Goal: Information Seeking & Learning: Learn about a topic

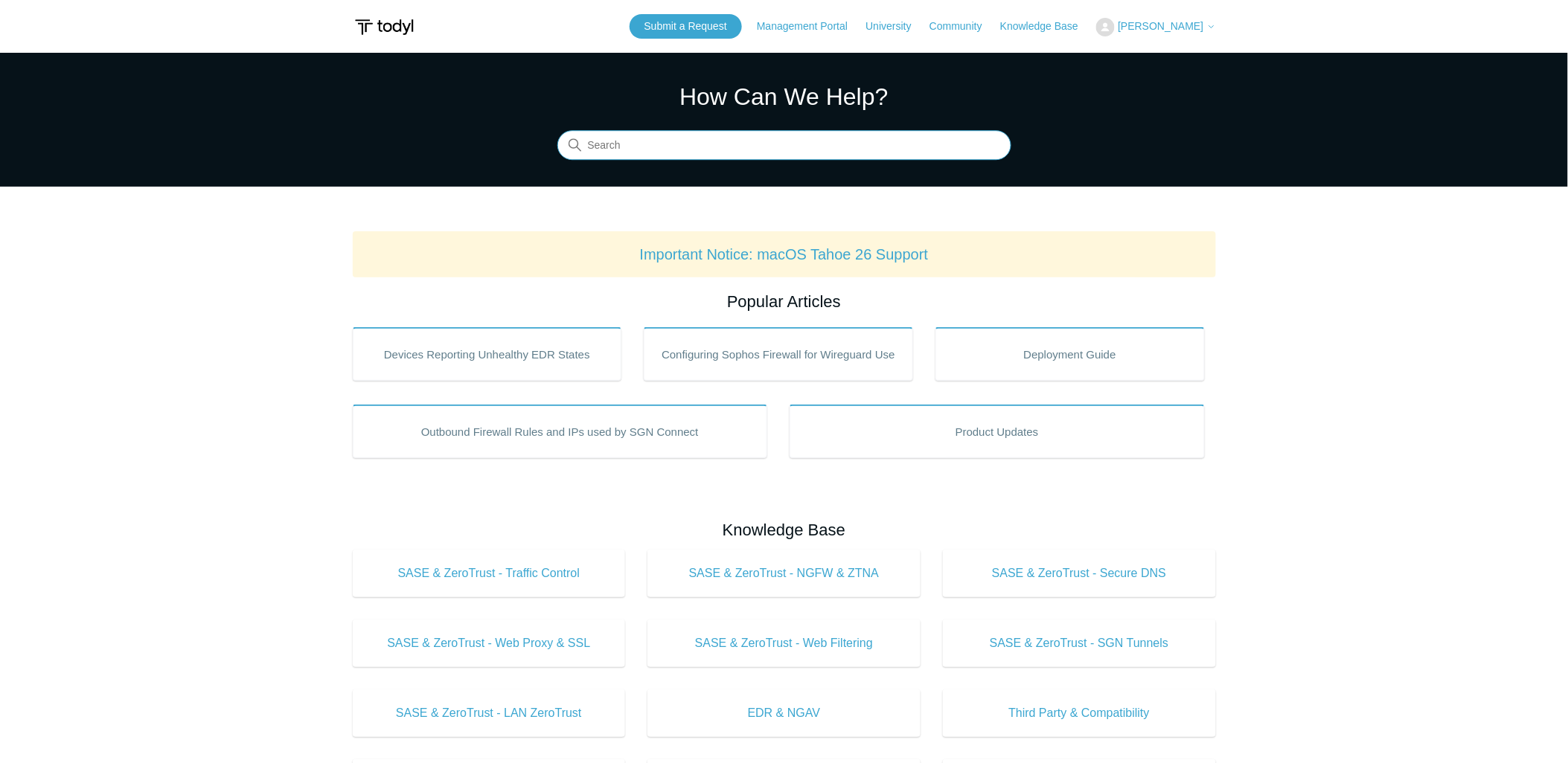
click at [665, 148] on input "Search" at bounding box center [784, 146] width 454 height 30
paste input "Spike in Malicious IP blocks"
type input "Spike in Malicious IP blocks"
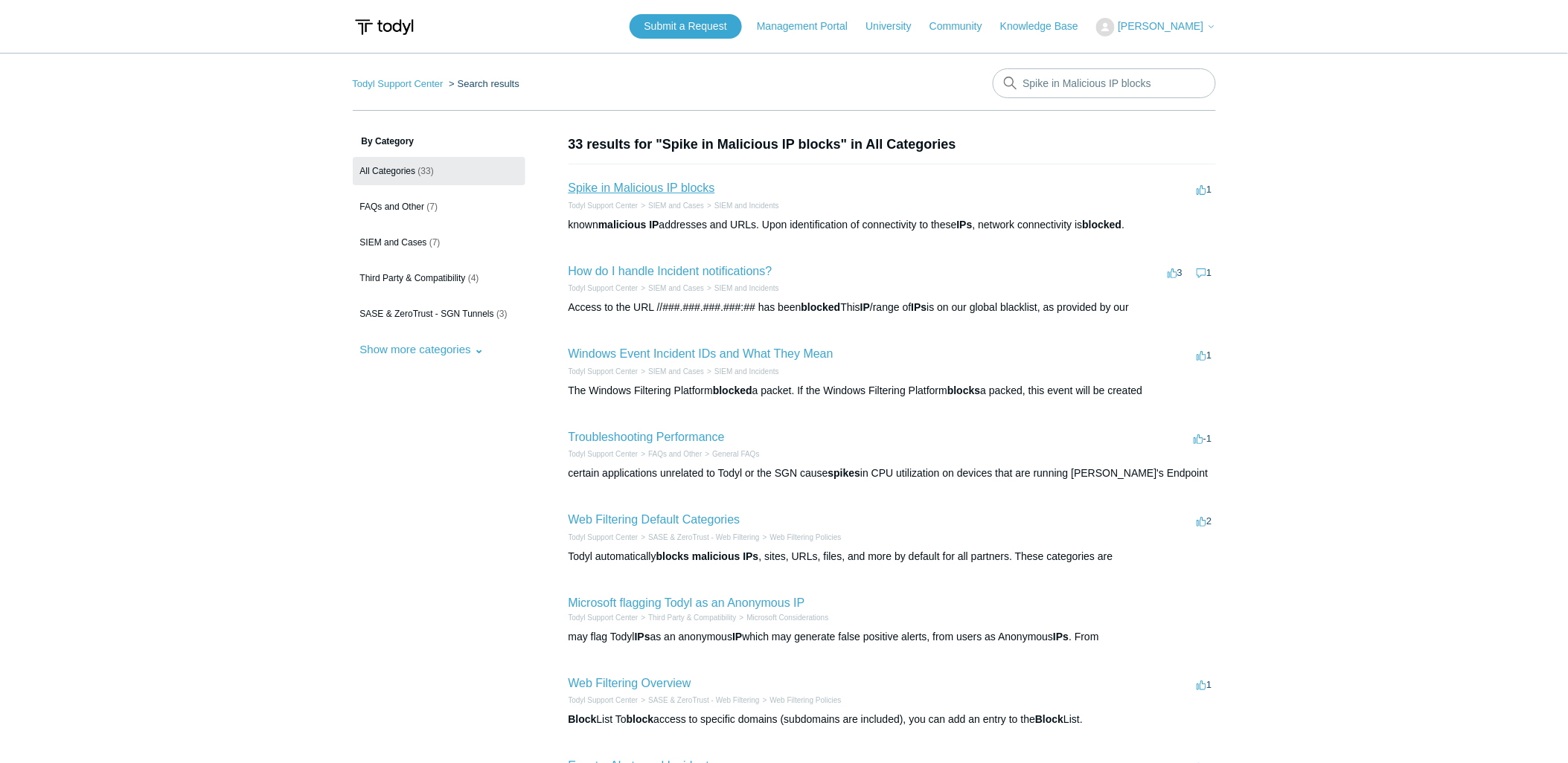
click at [683, 187] on link "Spike in Malicious IP blocks" at bounding box center [642, 187] width 147 height 12
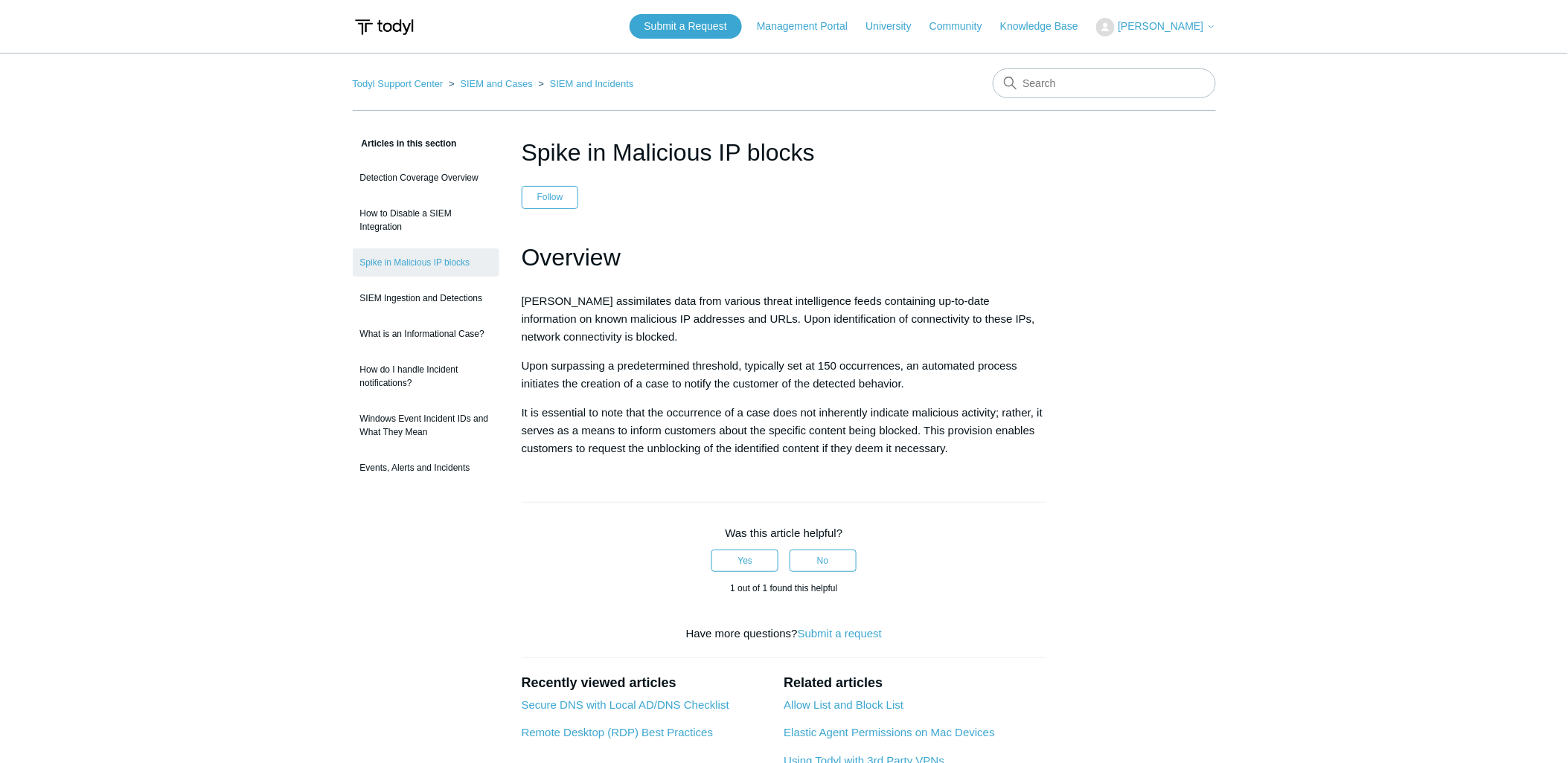
click at [597, 360] on p "Upon surpassing a predetermined threshold, typically set at 150 occurrences, an…" at bounding box center [784, 375] width 526 height 35
click at [539, 569] on div "Yes No" at bounding box center [784, 561] width 526 height 37
